Goal: Information Seeking & Learning: Learn about a topic

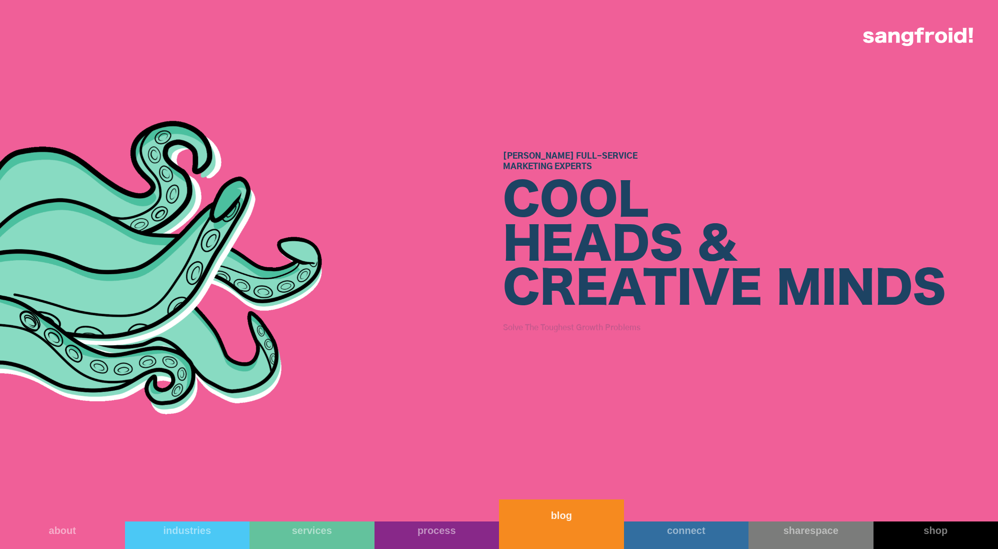
click at [579, 540] on link "blog" at bounding box center [561, 524] width 125 height 50
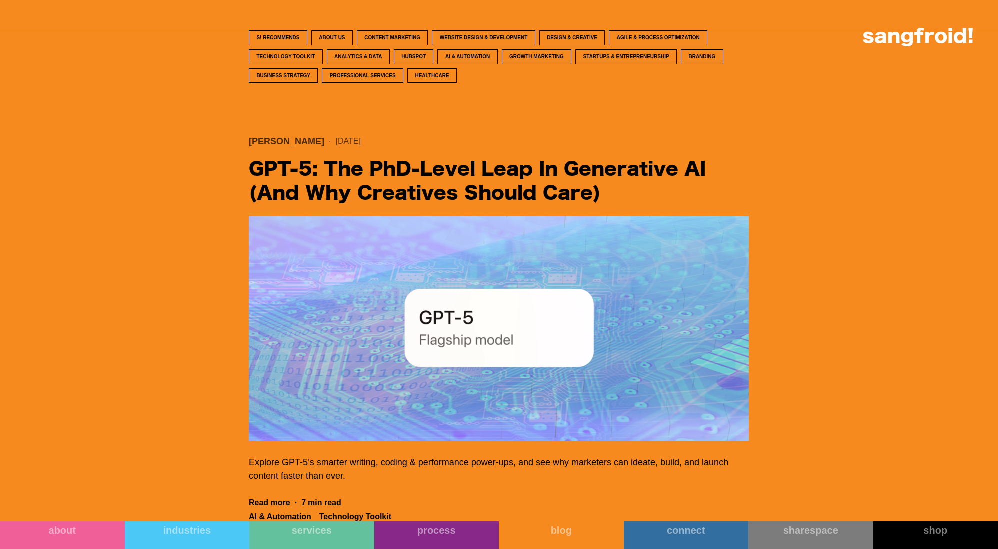
scroll to position [540, 0]
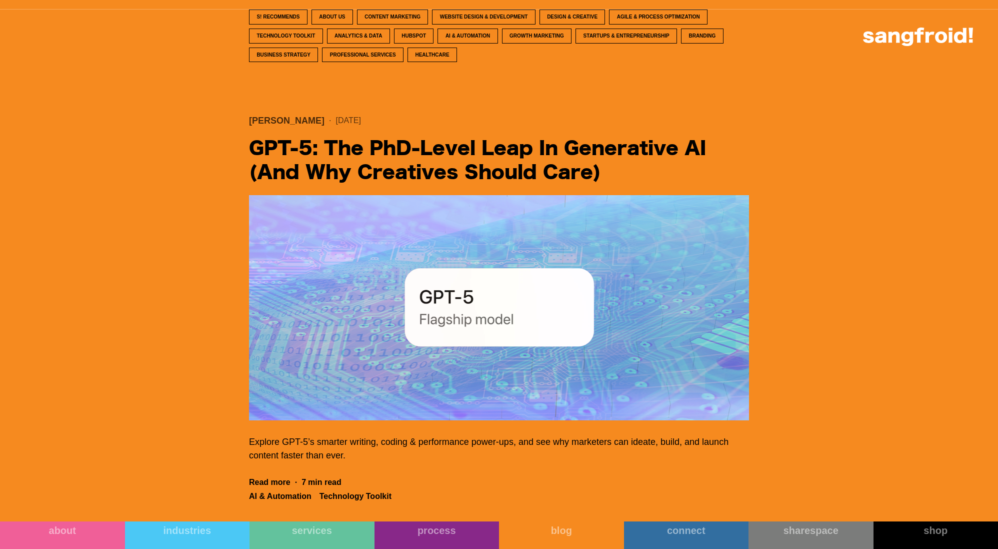
click at [437, 171] on h2 "GPT‑5: The PhD‑Level Leap in Generative AI (And Why Creatives Should Care)" at bounding box center [499, 161] width 500 height 48
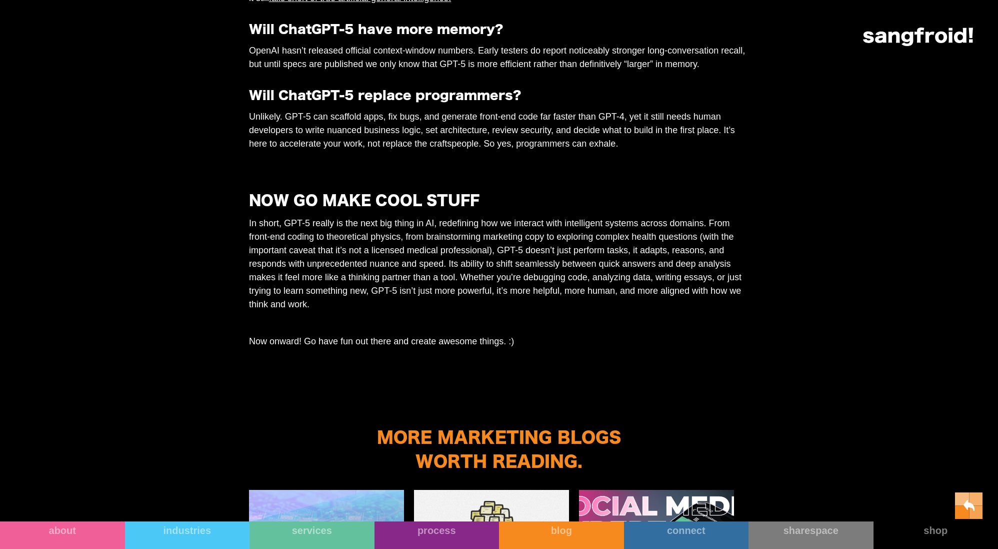
scroll to position [3766, 0]
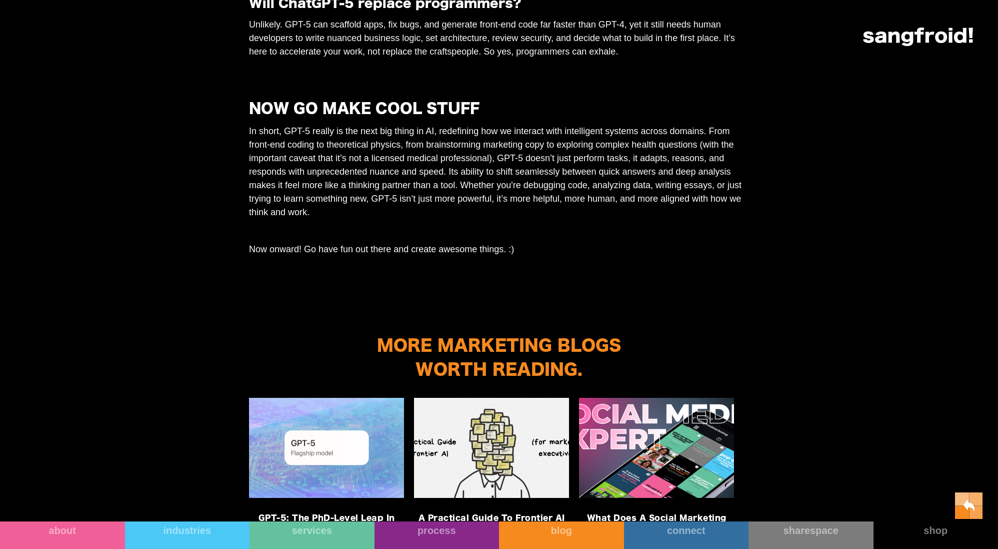
scroll to position [3289, 0]
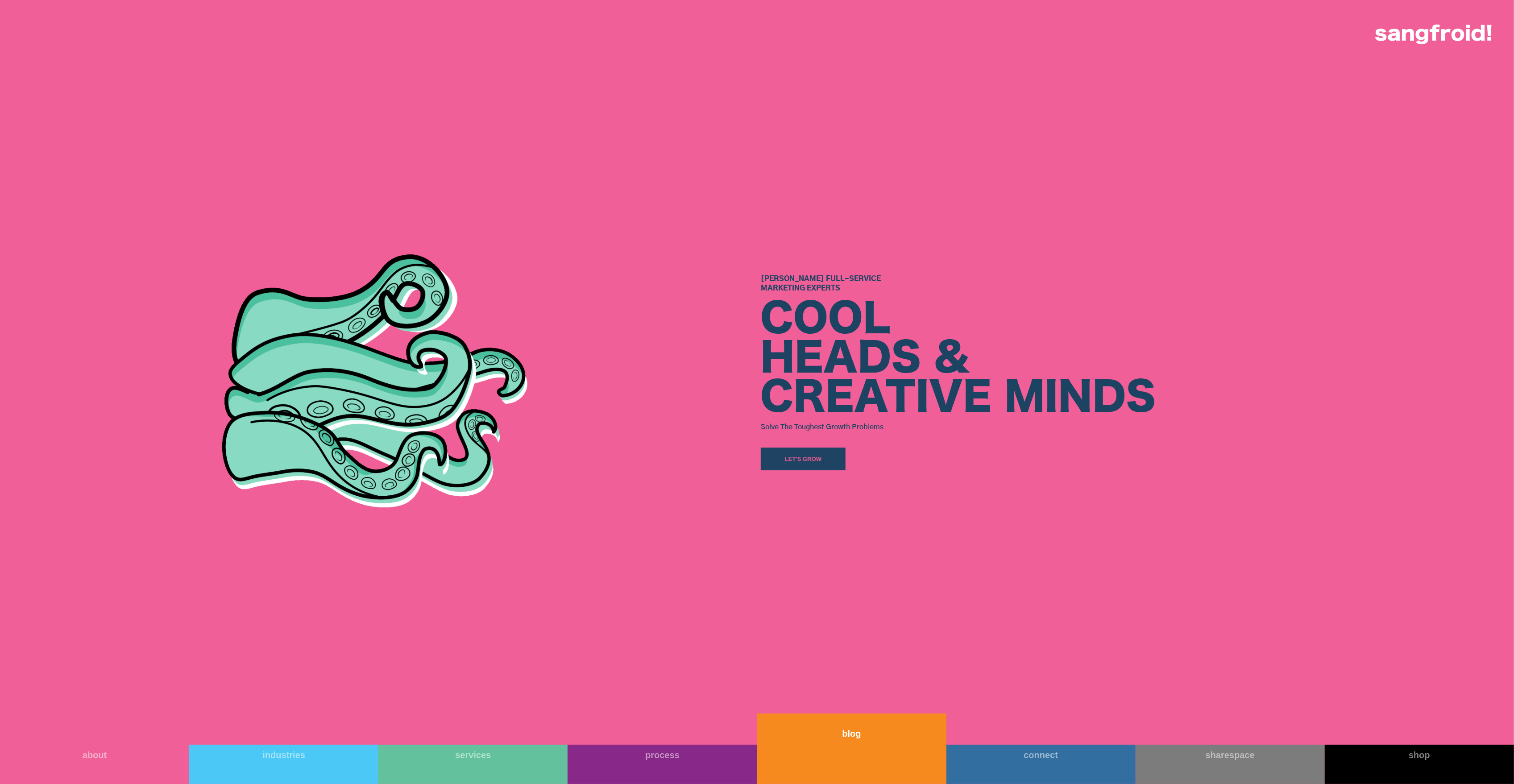
click at [864, 768] on link "blog" at bounding box center [852, 748] width 189 height 70
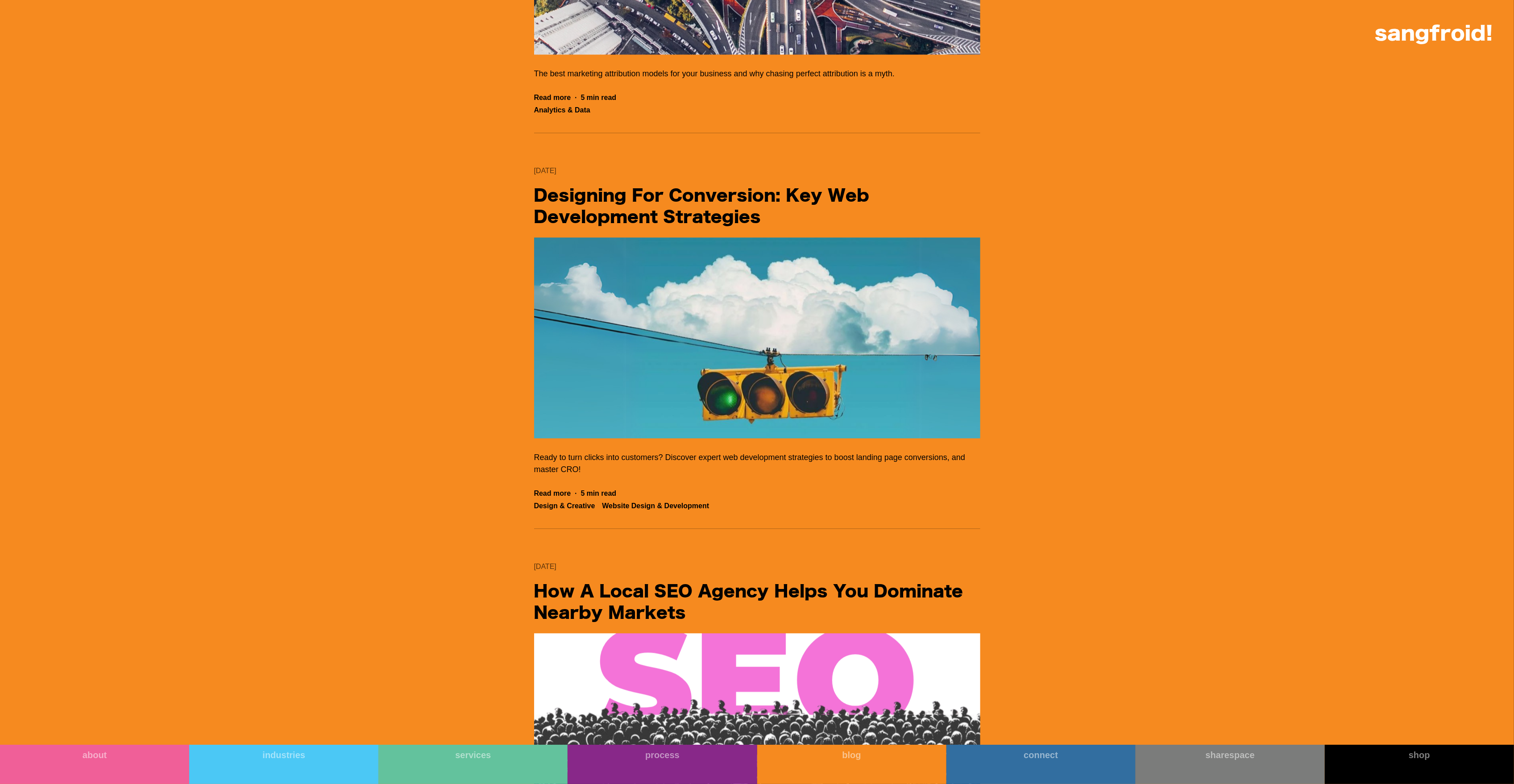
scroll to position [12079, 0]
